Goal: Check status

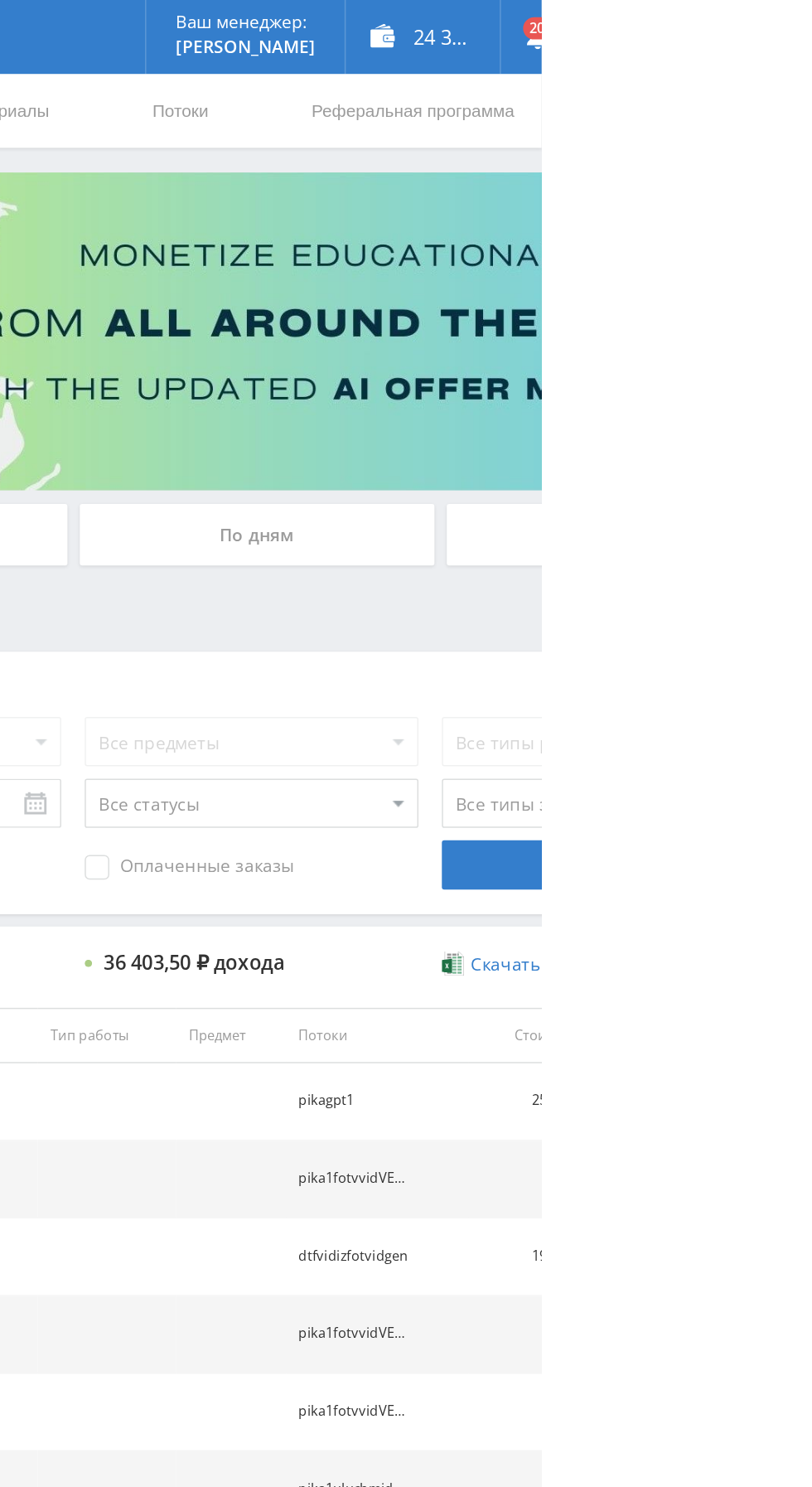
click at [571, 356] on div "По дням" at bounding box center [620, 359] width 238 height 41
click at [0, 0] on input "По дням" at bounding box center [0, 0] width 0 height 0
click at [653, 345] on div "По дням" at bounding box center [620, 359] width 238 height 41
click at [0, 0] on input "По дням" at bounding box center [0, 0] width 0 height 0
click at [583, 350] on div "По дням" at bounding box center [620, 359] width 238 height 41
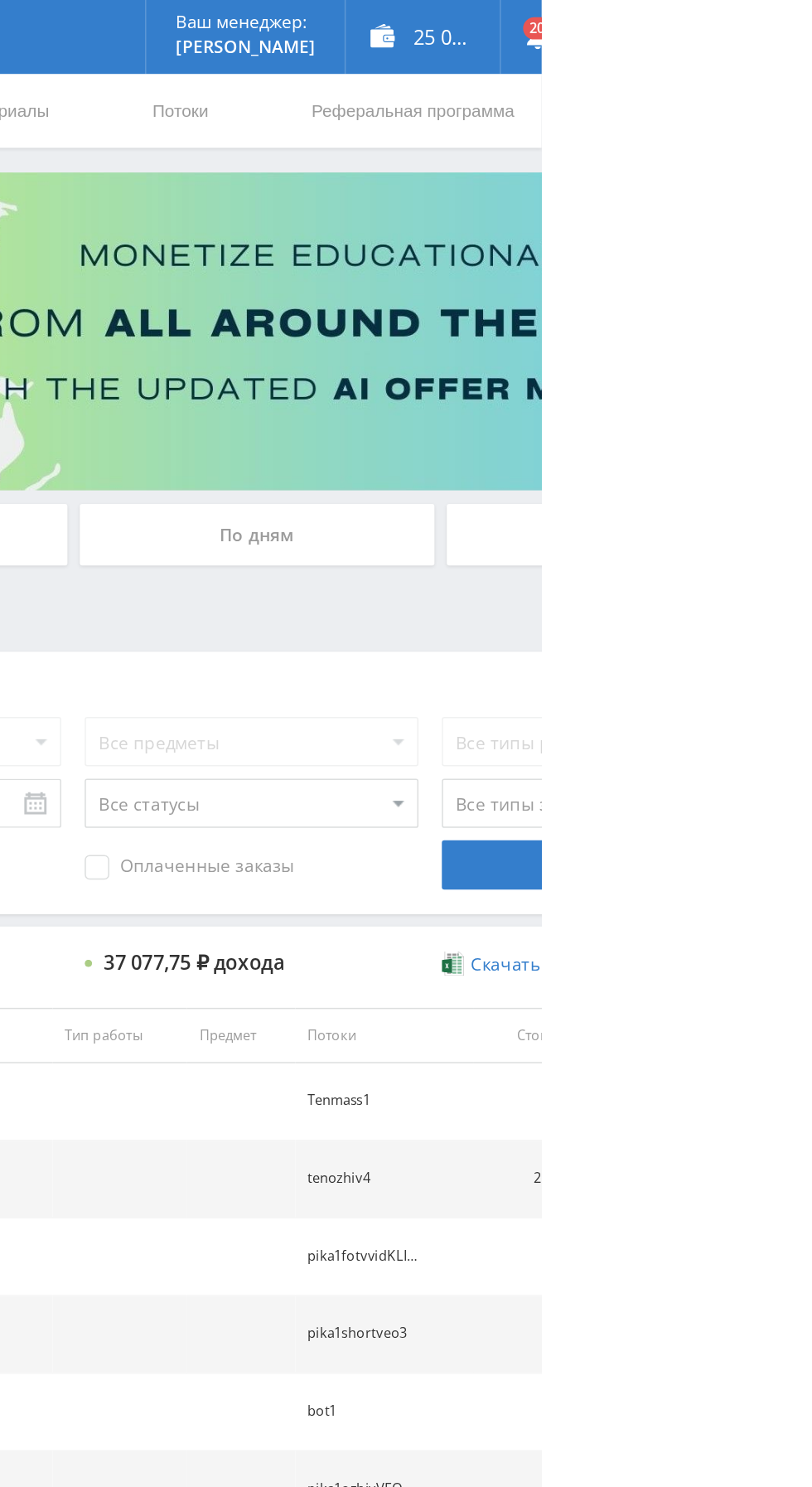
click at [0, 0] on input "По дням" at bounding box center [0, 0] width 0 height 0
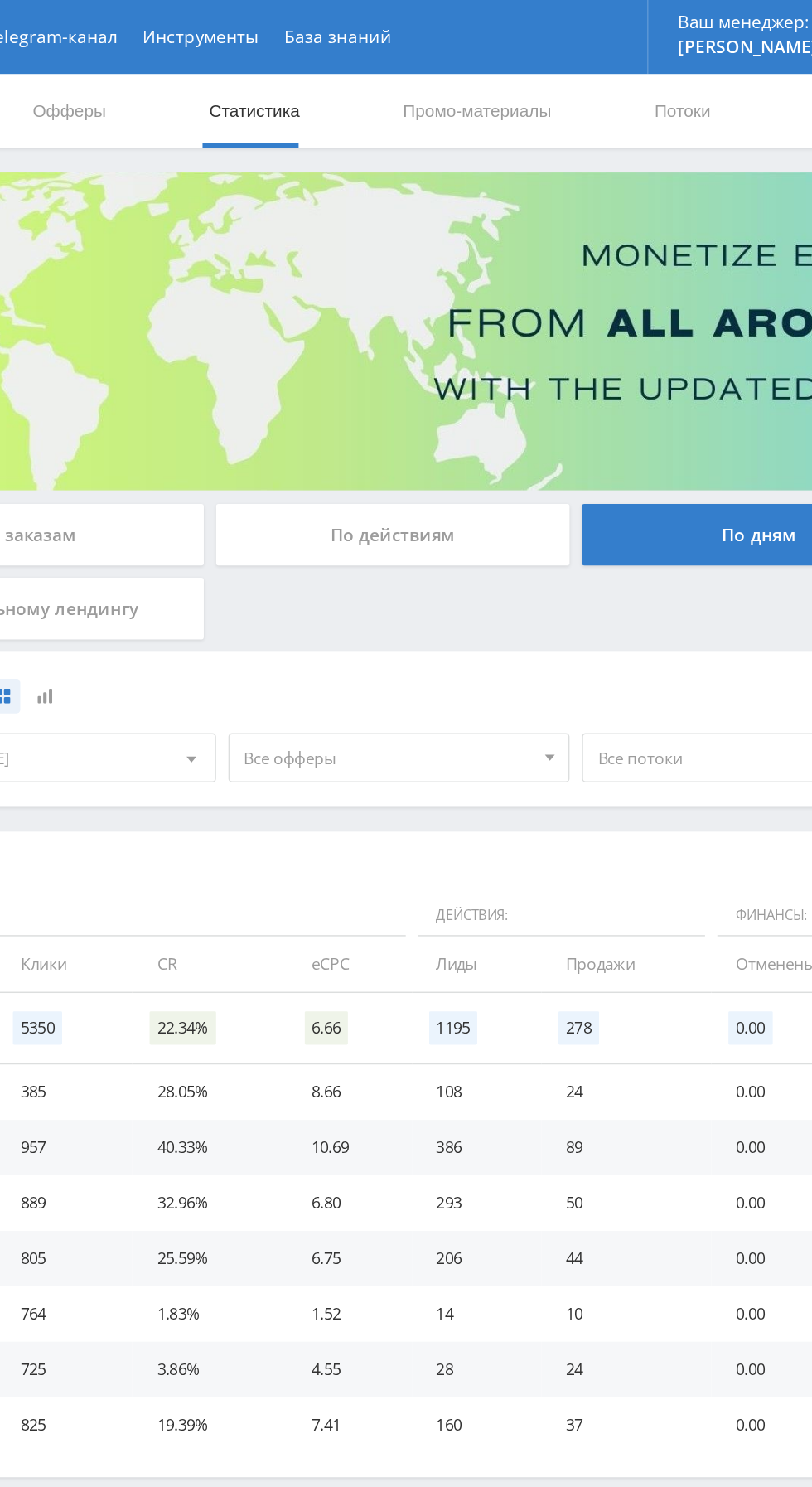
click at [323, 505] on span "Все офферы" at bounding box center [371, 510] width 193 height 31
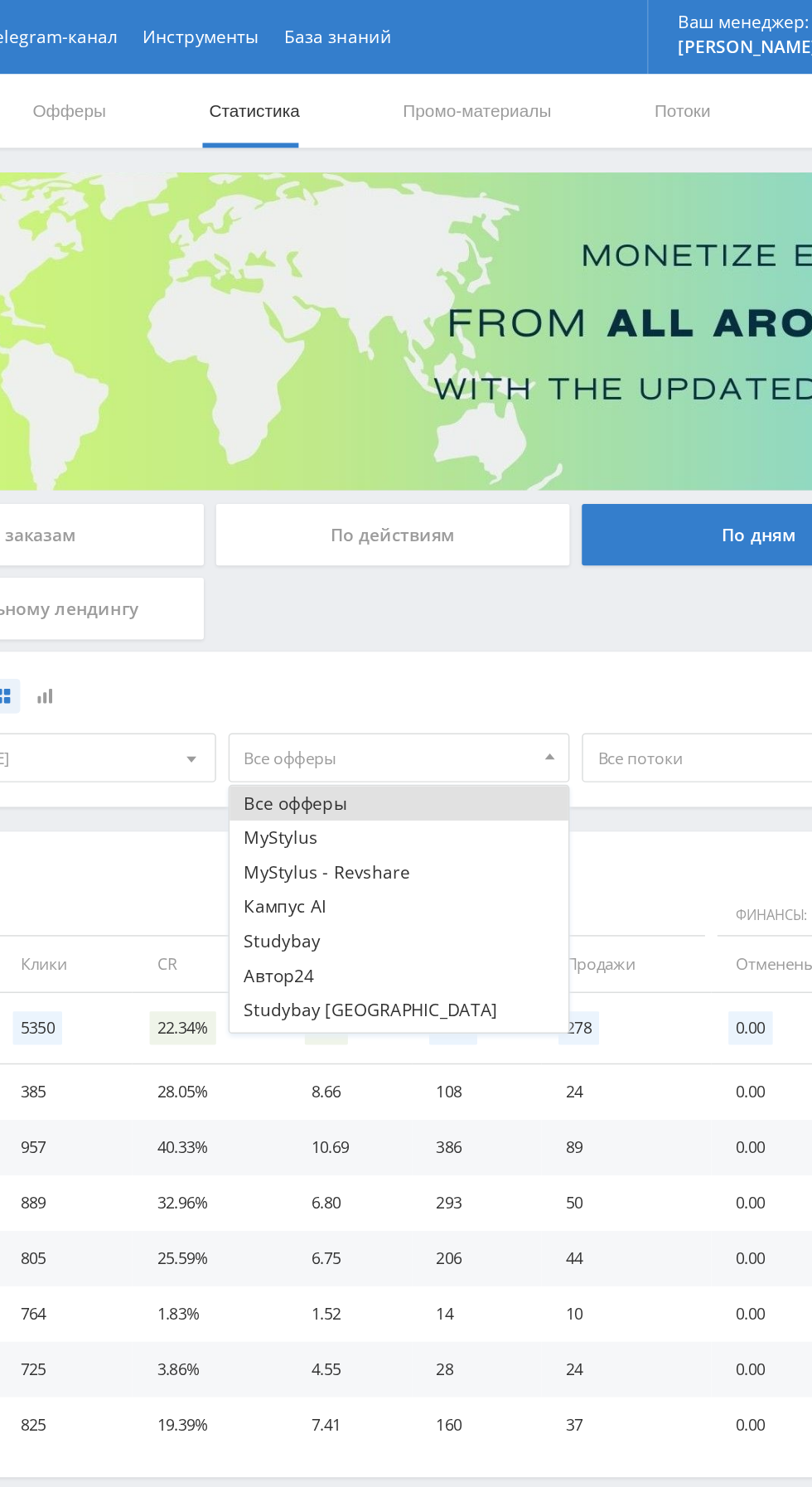
click at [288, 613] on button "Кампус AI" at bounding box center [378, 609] width 229 height 23
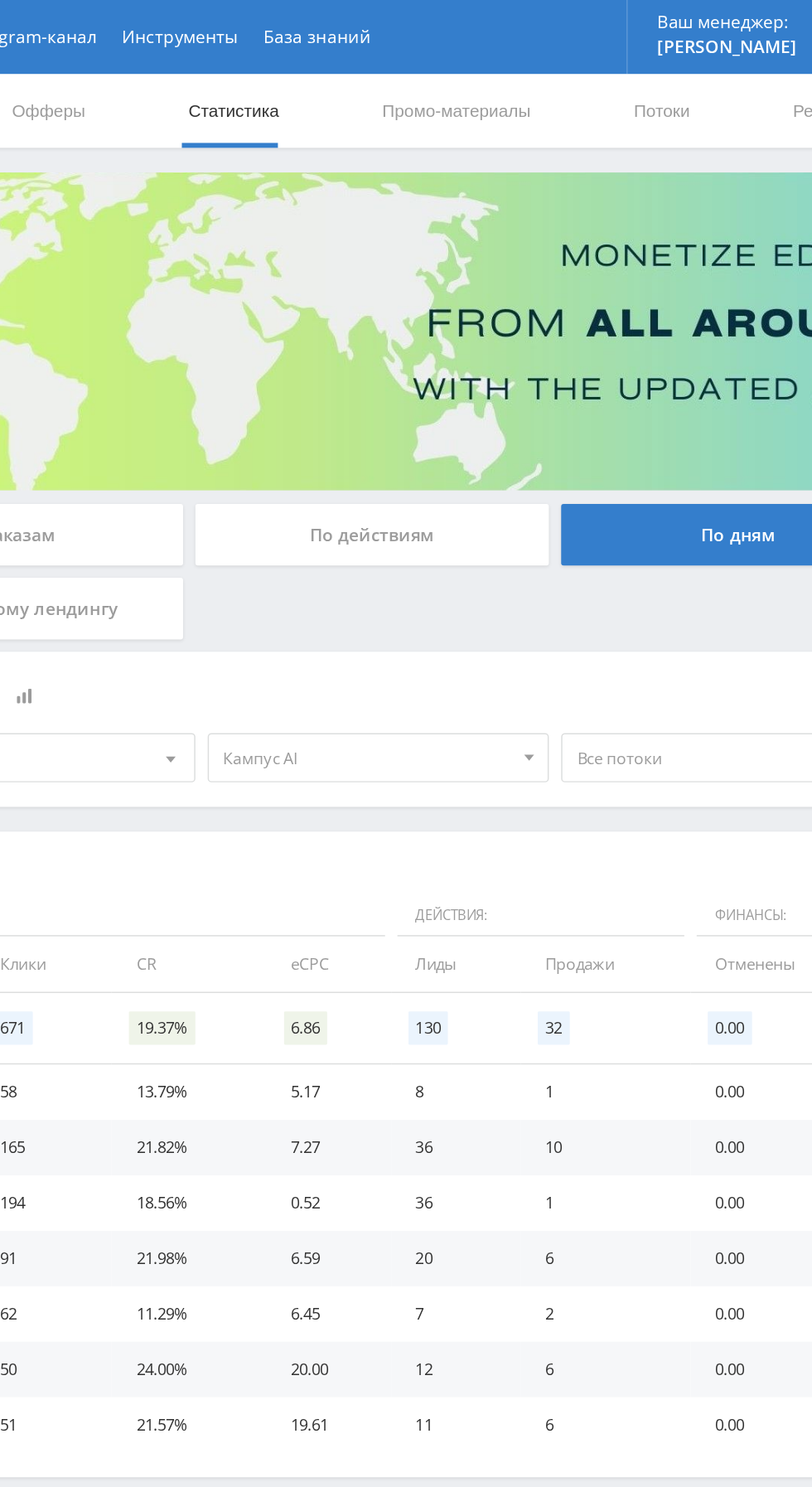
click at [321, 501] on span "Кампус AI" at bounding box center [371, 510] width 193 height 31
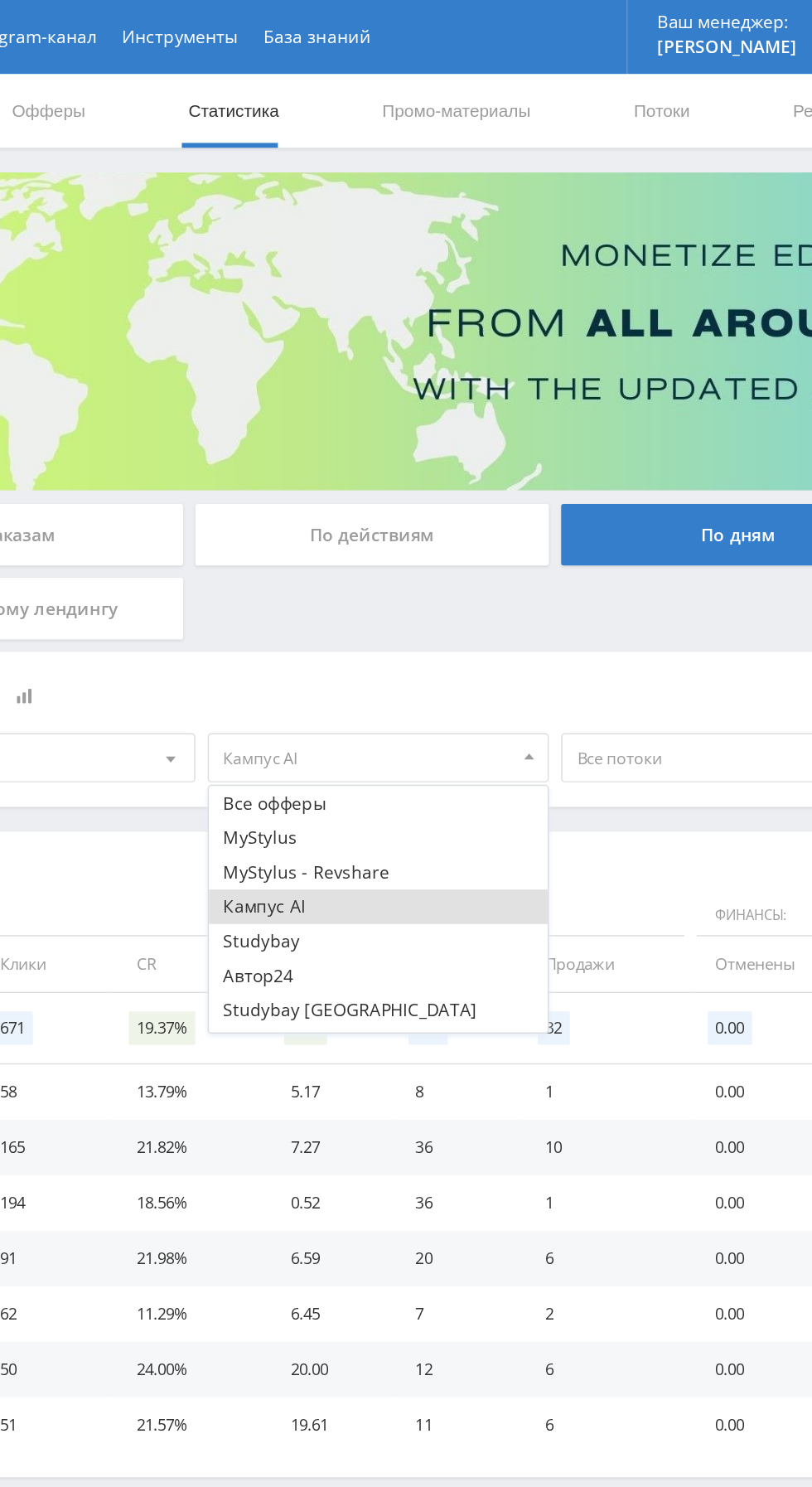
click at [282, 615] on button "Кампус AI" at bounding box center [378, 609] width 229 height 23
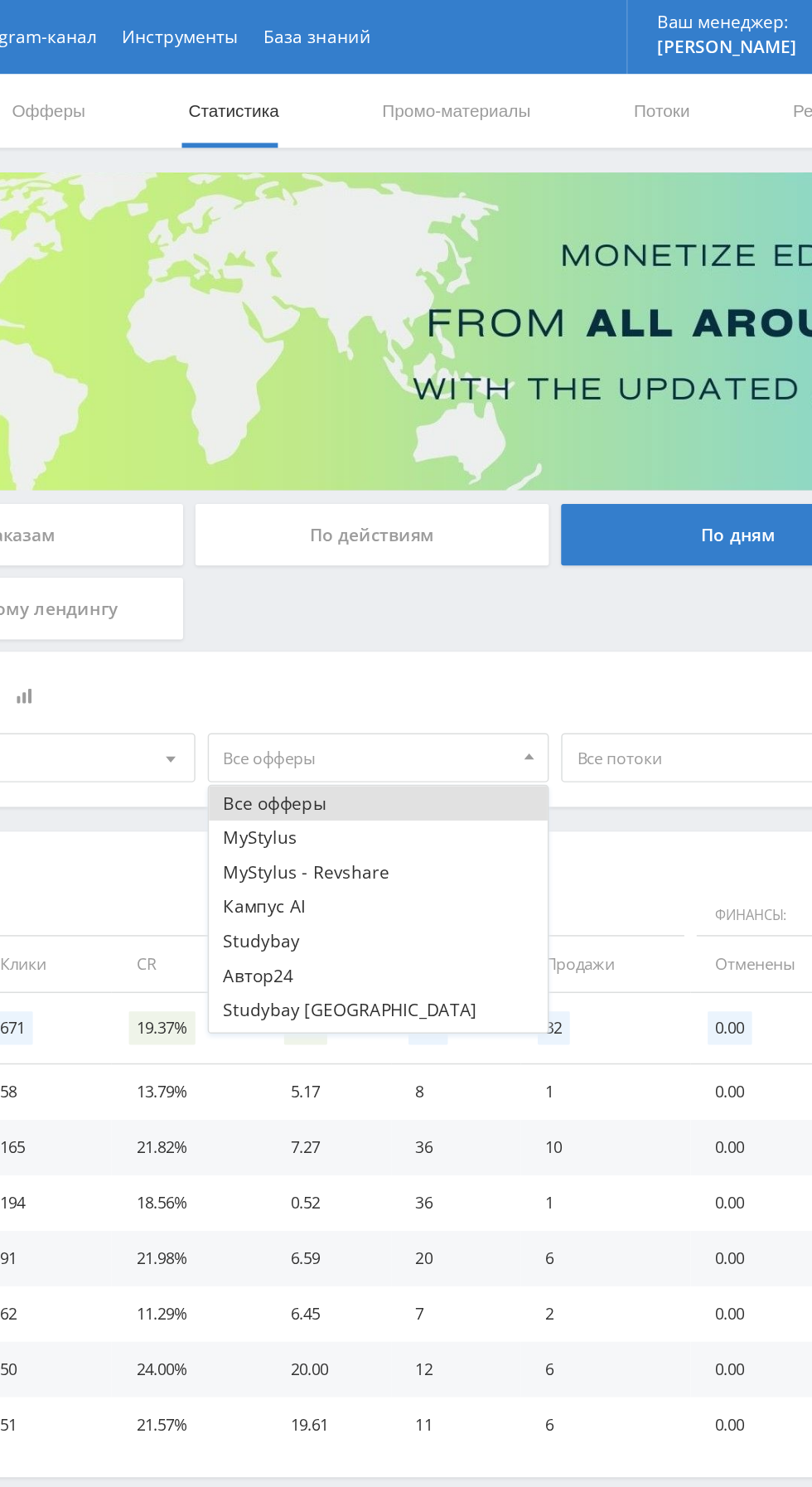
click at [281, 659] on button "Автор24" at bounding box center [378, 656] width 229 height 23
